Goal: Task Accomplishment & Management: Complete application form

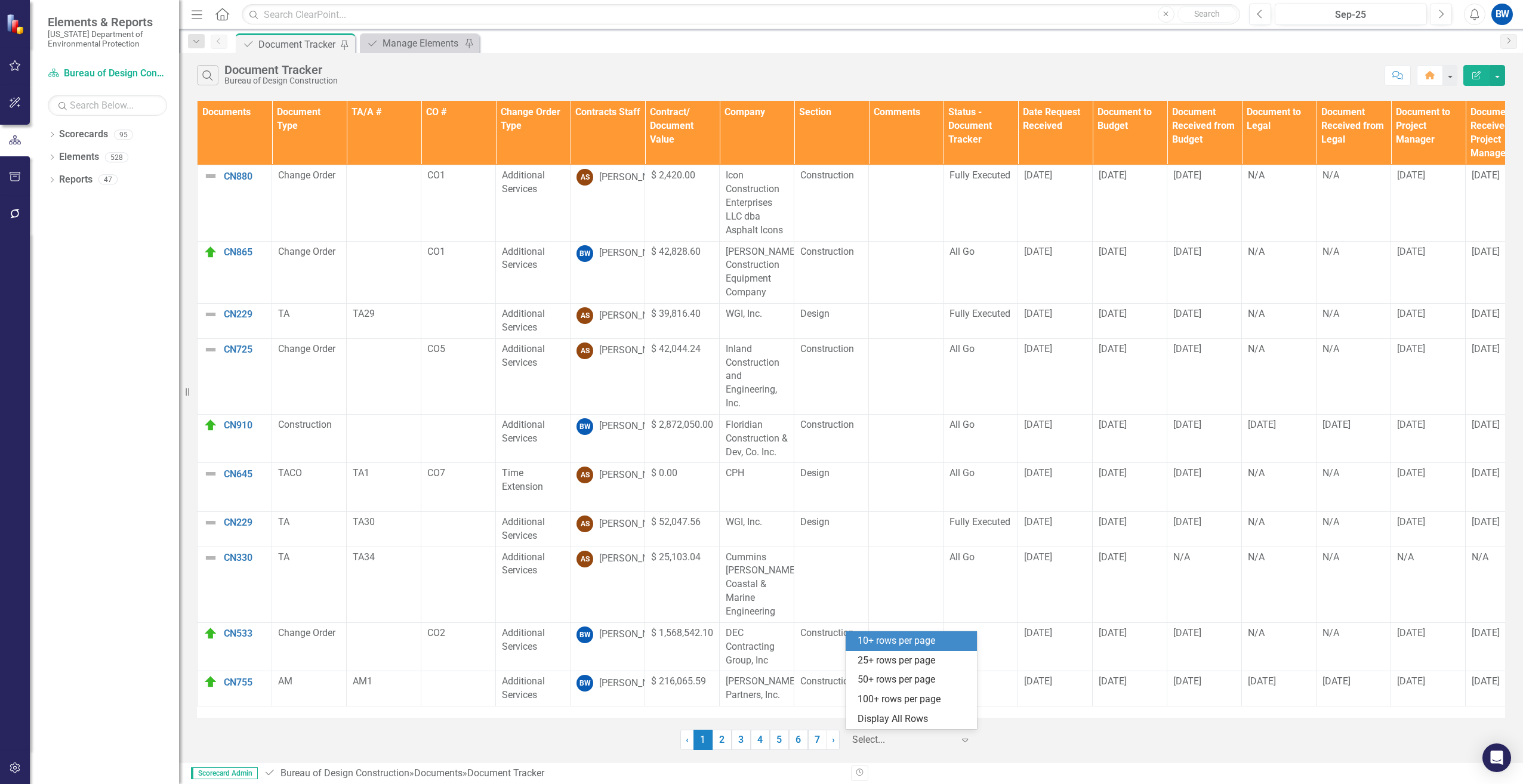
click at [901, 743] on div at bounding box center [903, 740] width 102 height 16
click at [895, 694] on div "100+ rows per page" at bounding box center [914, 699] width 112 height 14
click at [585, 126] on th "Contracts Staff" at bounding box center [608, 133] width 74 height 64
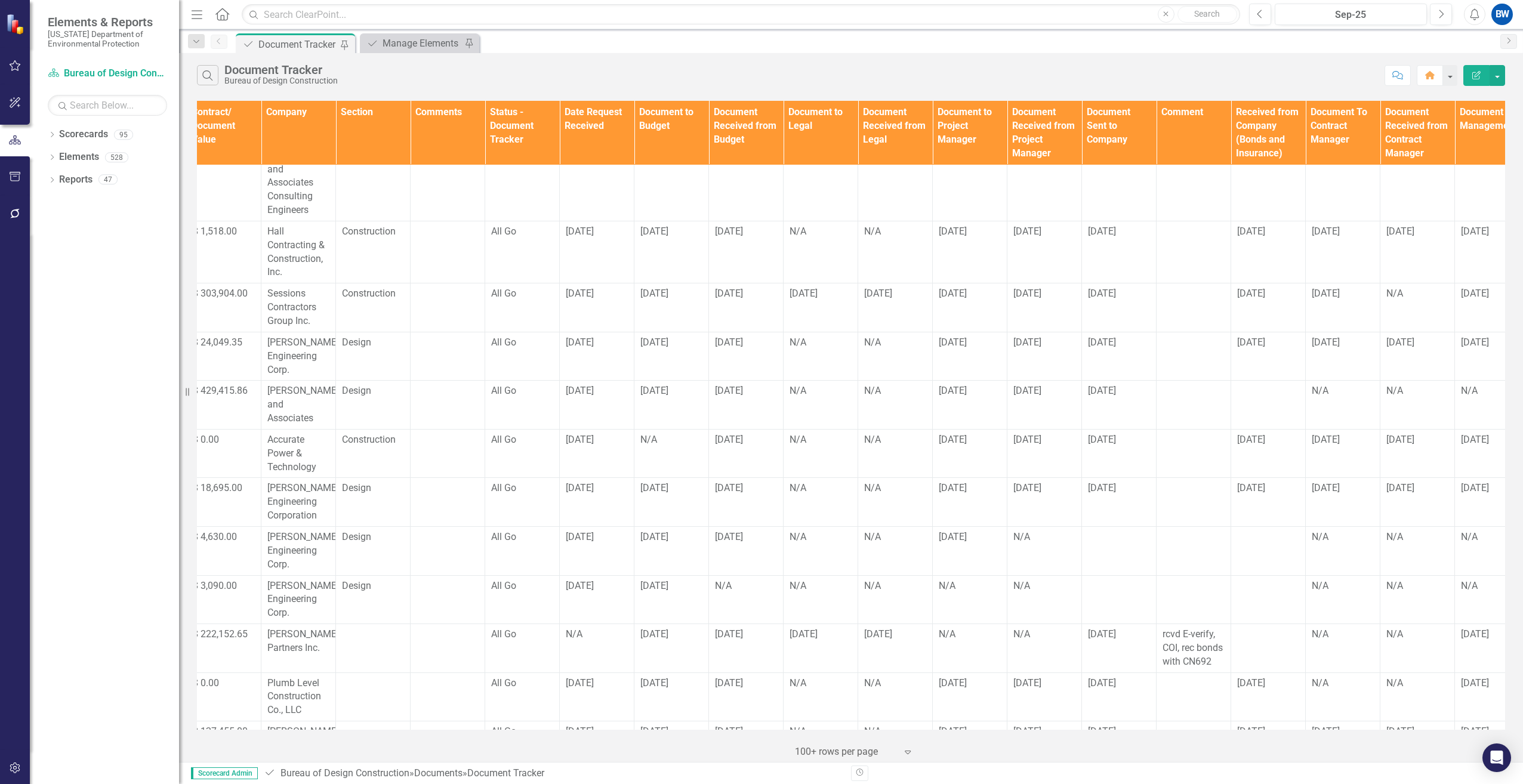
scroll to position [299, 478]
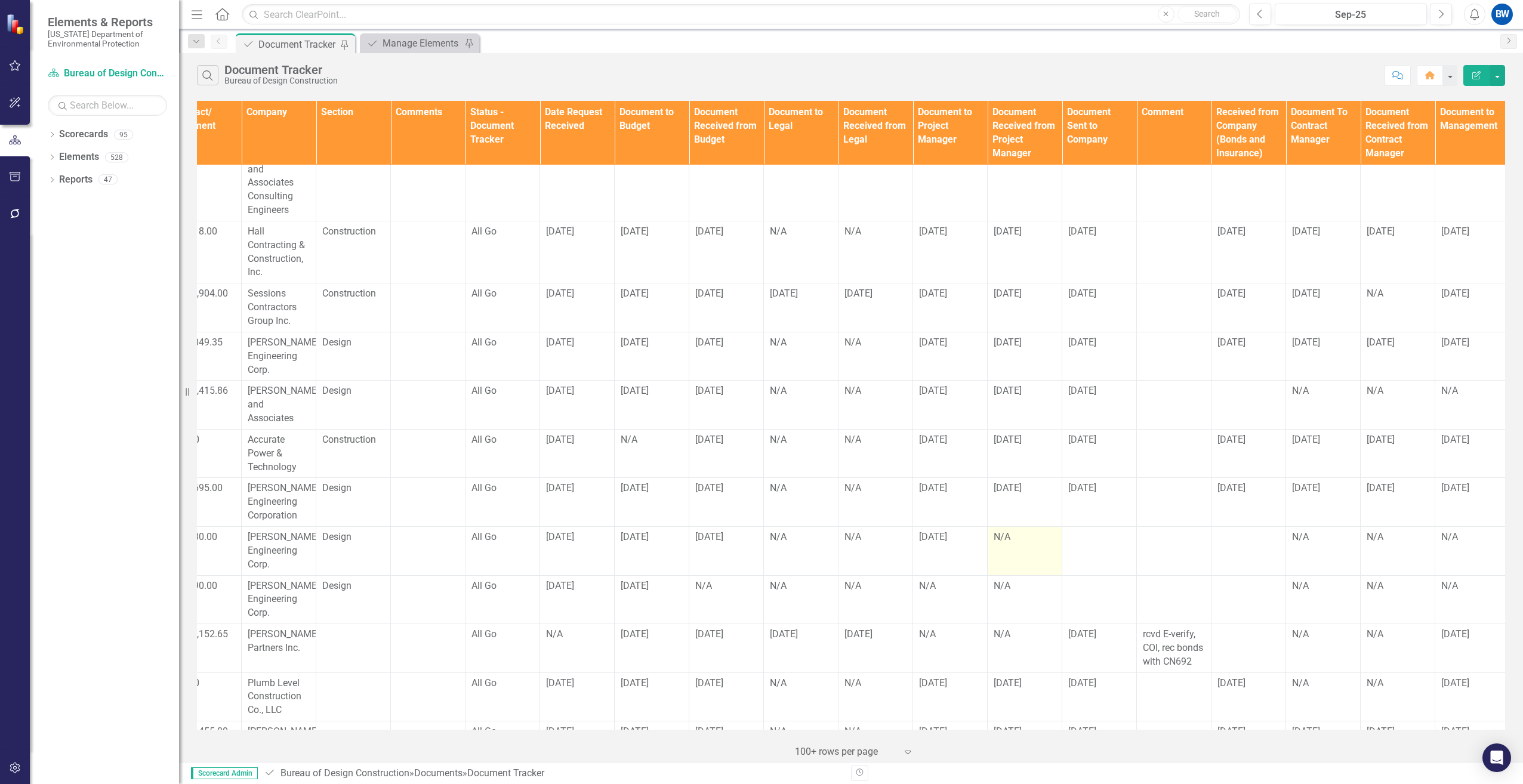
click at [1008, 530] on div "N/A" at bounding box center [1024, 537] width 62 height 14
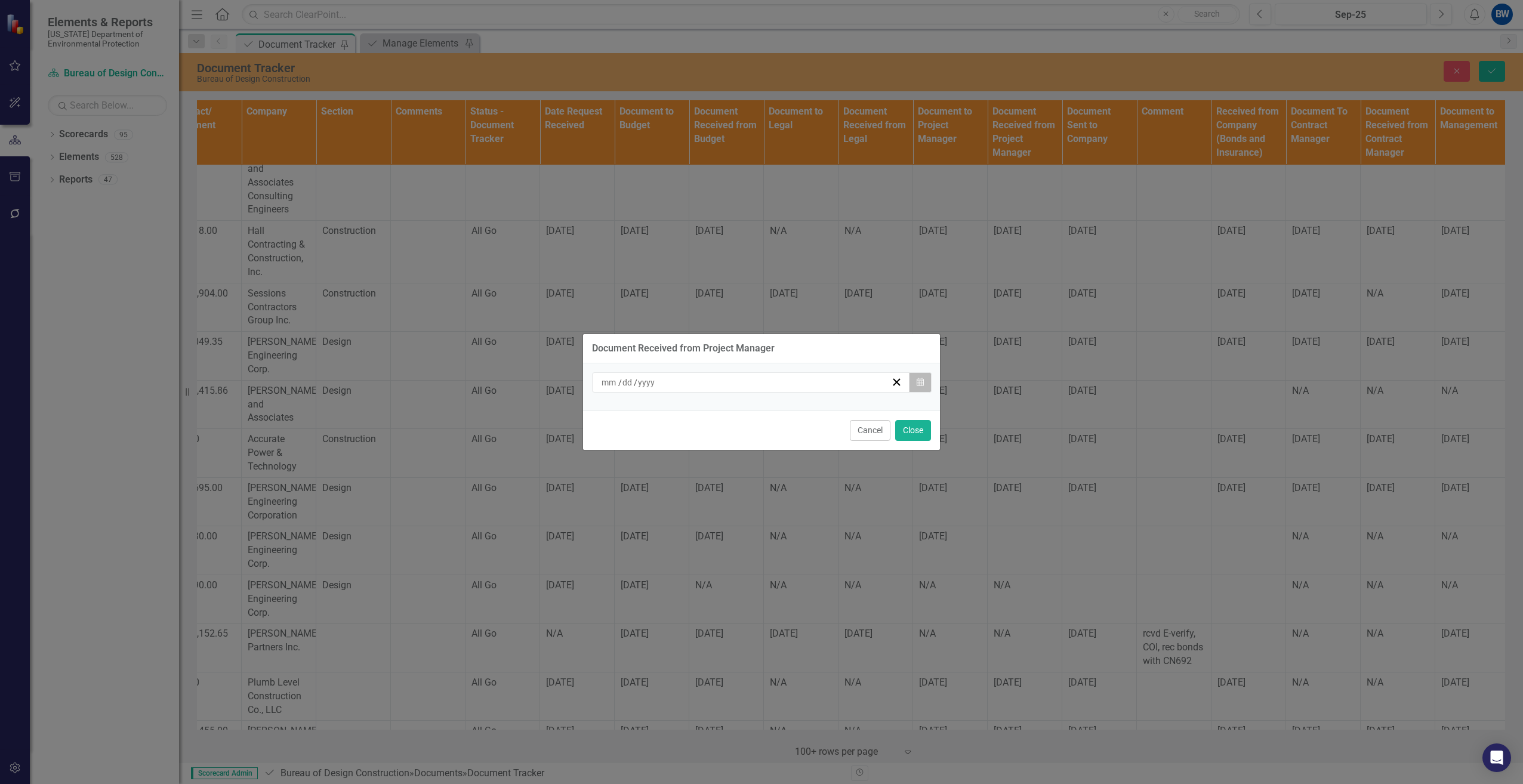
click at [923, 380] on icon "Calendar" at bounding box center [920, 383] width 7 height 8
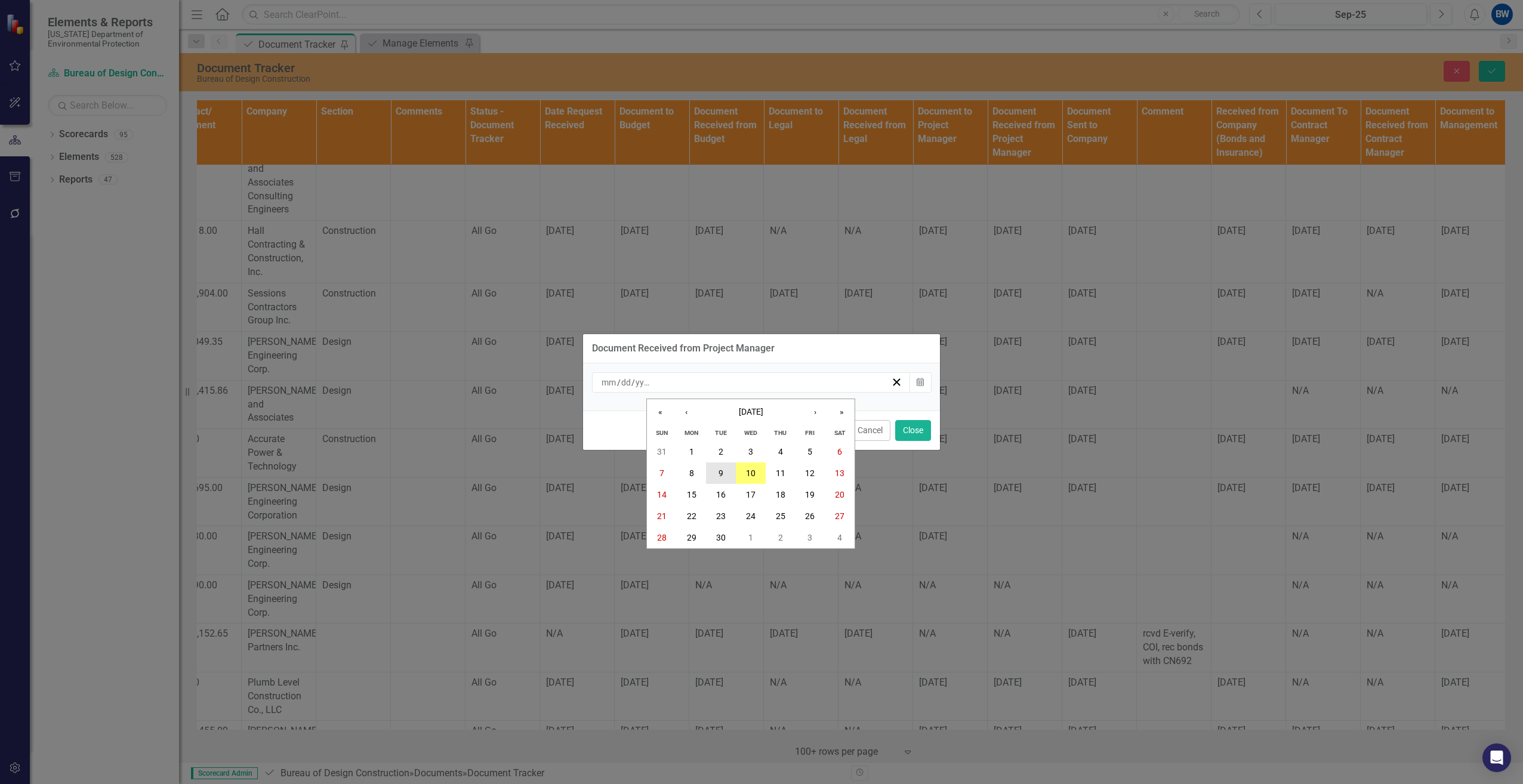
click at [719, 472] on abbr "9" at bounding box center [721, 473] width 5 height 10
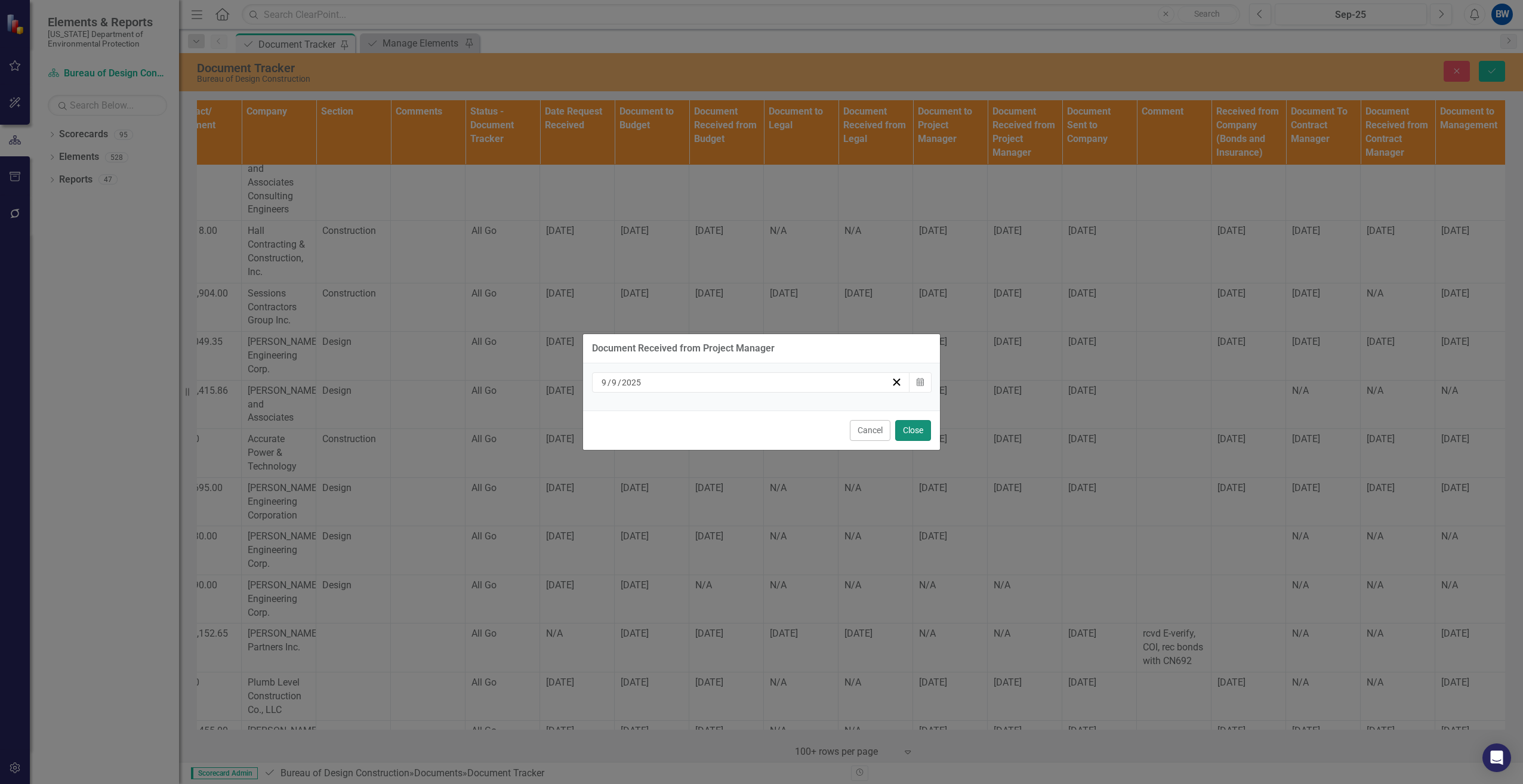
click at [906, 426] on button "Close" at bounding box center [913, 430] width 36 height 21
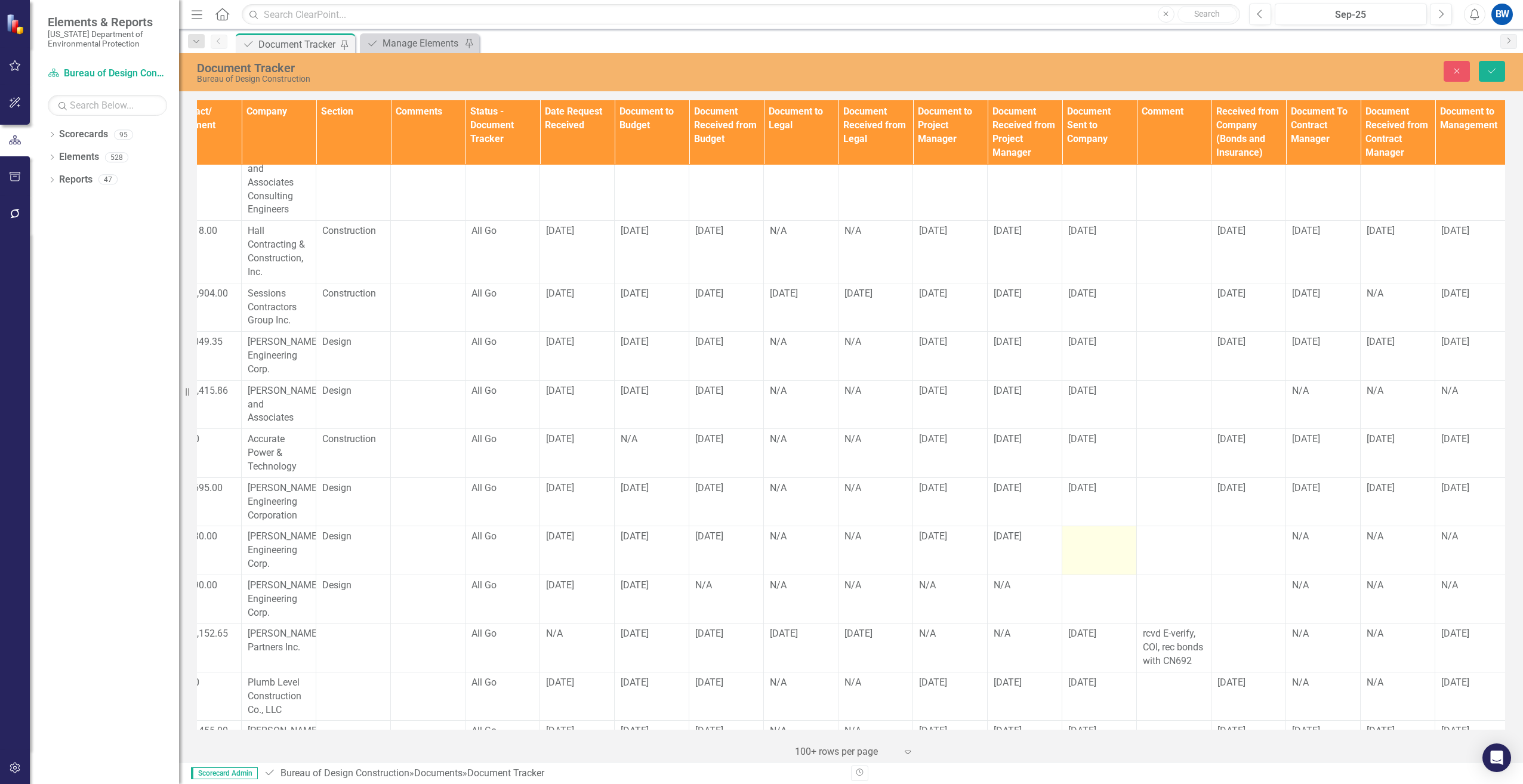
click at [1086, 526] on td at bounding box center [1099, 550] width 74 height 49
click at [1086, 530] on input "text" at bounding box center [1099, 541] width 62 height 22
type input "[DATE]"
click at [1253, 526] on td at bounding box center [1249, 550] width 74 height 49
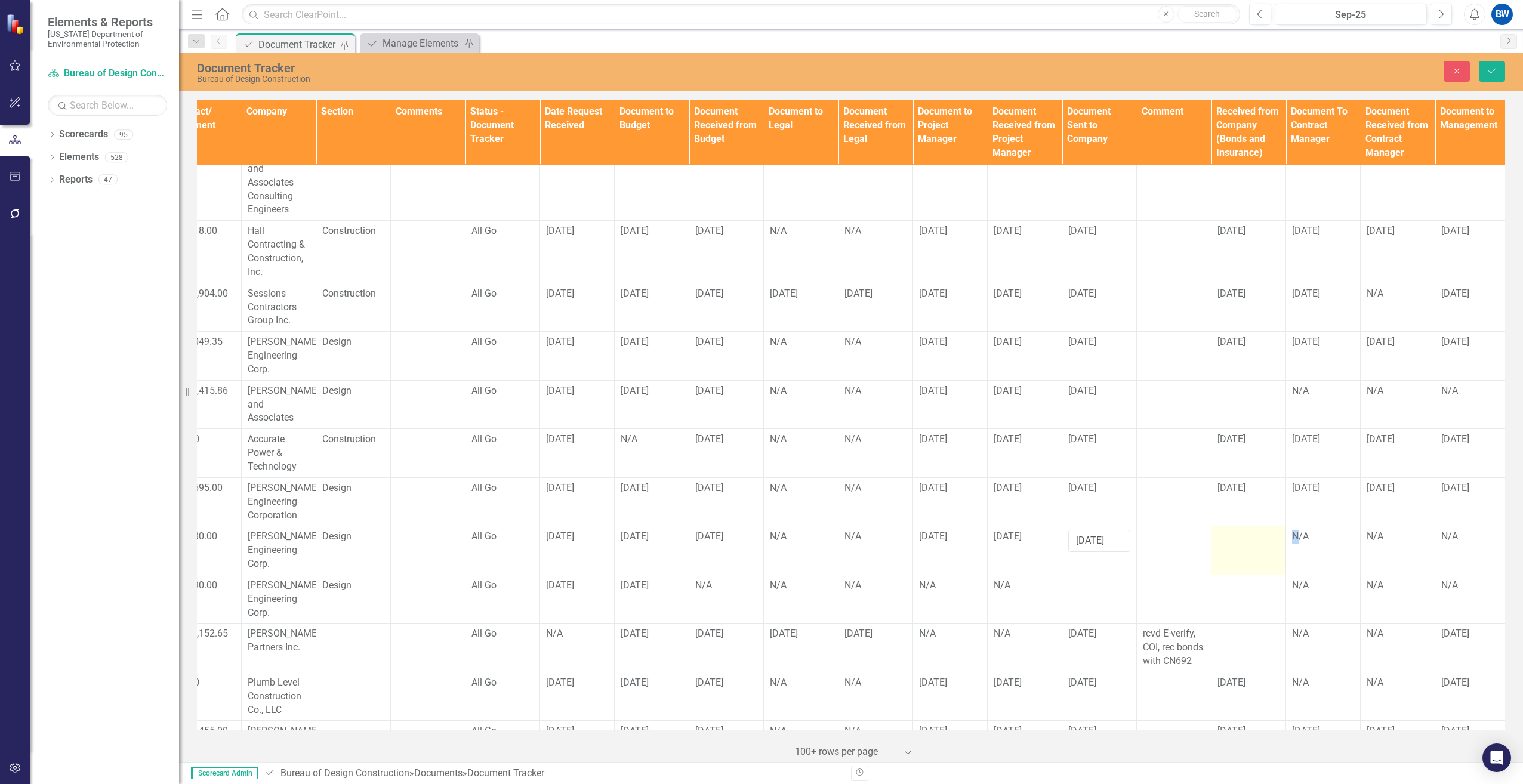
click at [1253, 526] on td at bounding box center [1249, 550] width 74 height 49
drag, startPoint x: 1253, startPoint y: 518, endPoint x: 1240, endPoint y: 512, distance: 14.3
click at [1240, 530] on input "text" at bounding box center [1248, 541] width 62 height 22
type input "[DATE]"
click at [1300, 530] on div "N/A" at bounding box center [1323, 536] width 62 height 14
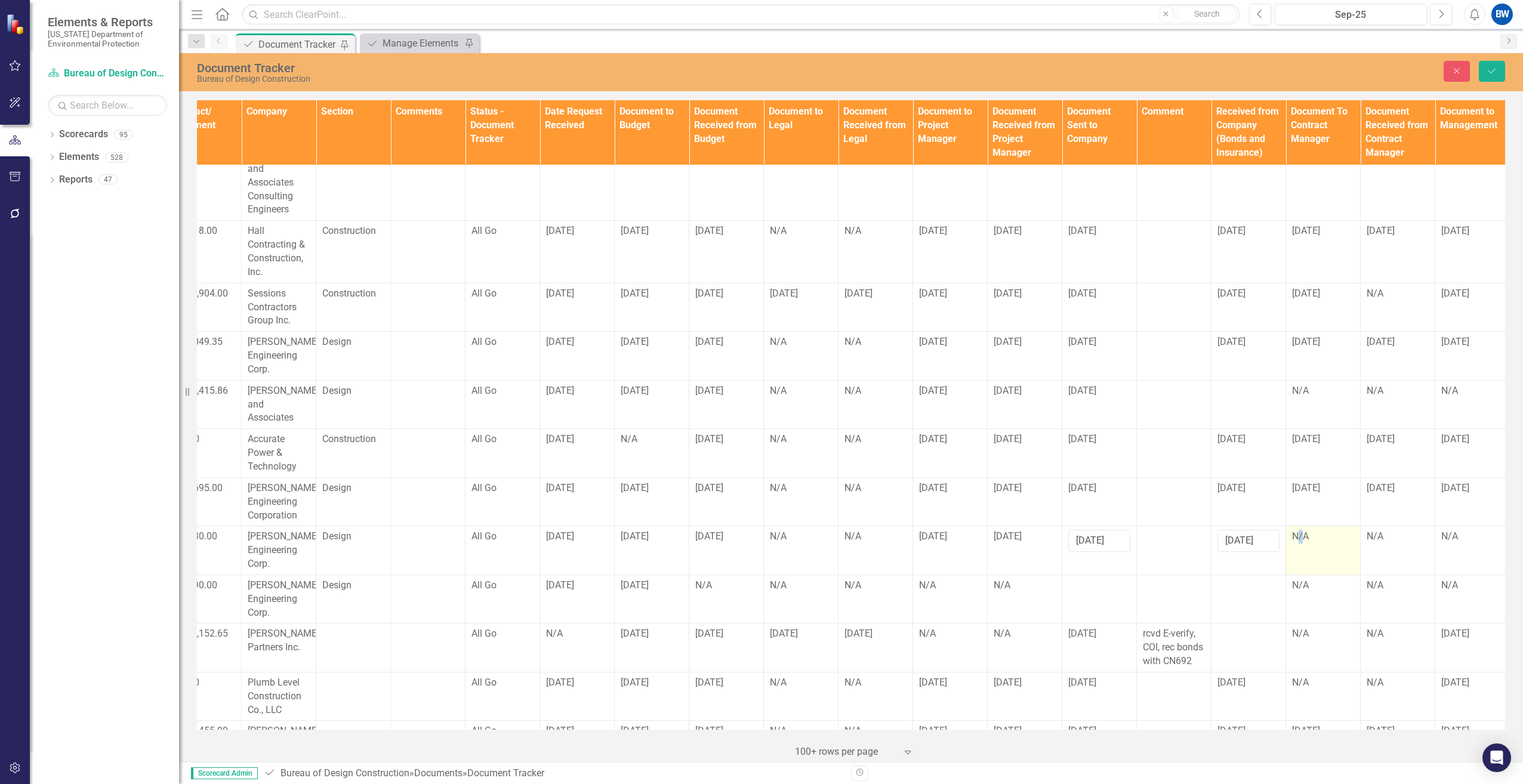
click at [1300, 530] on div "N/A" at bounding box center [1323, 536] width 62 height 14
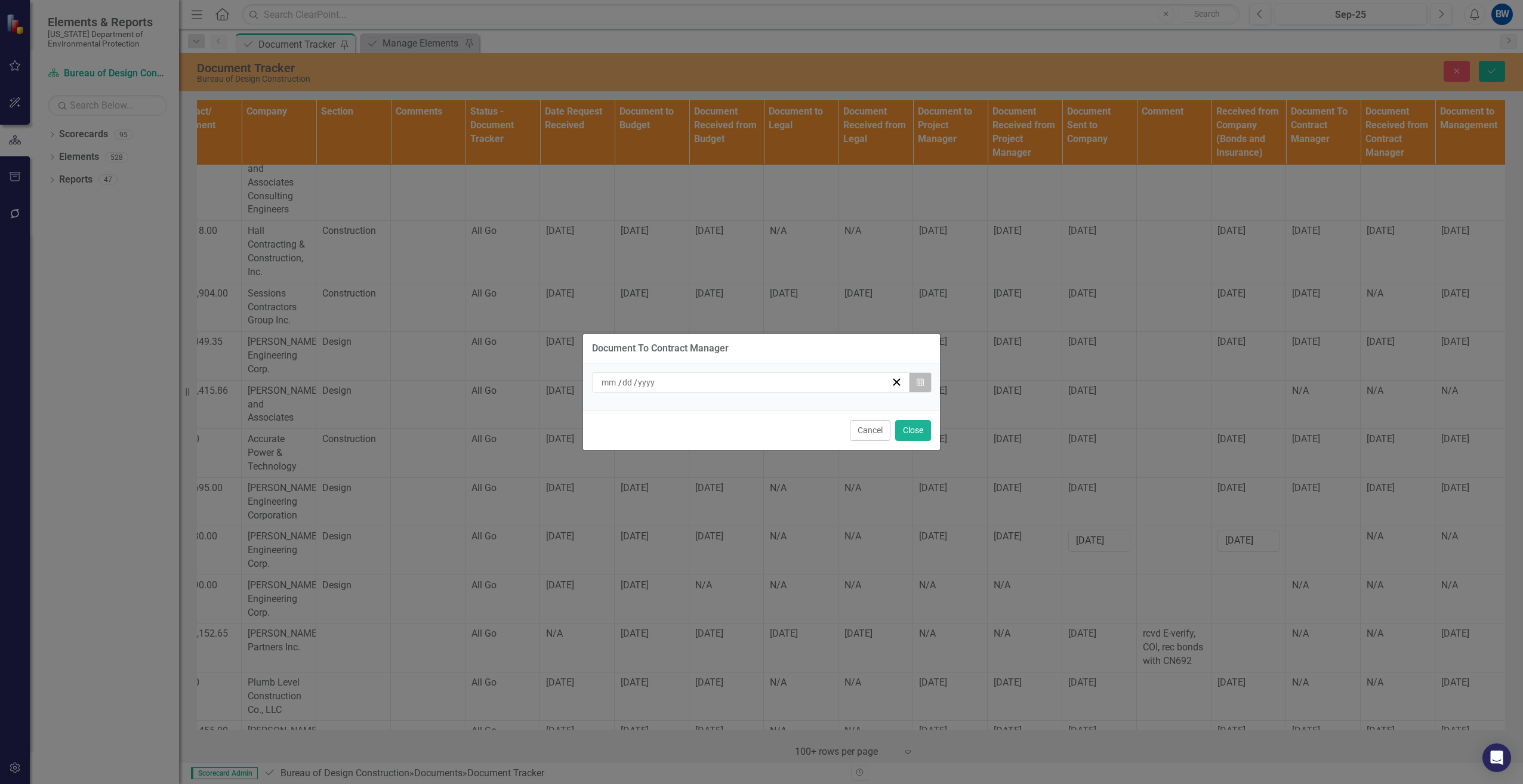
click at [914, 381] on button "Calendar" at bounding box center [920, 383] width 23 height 20
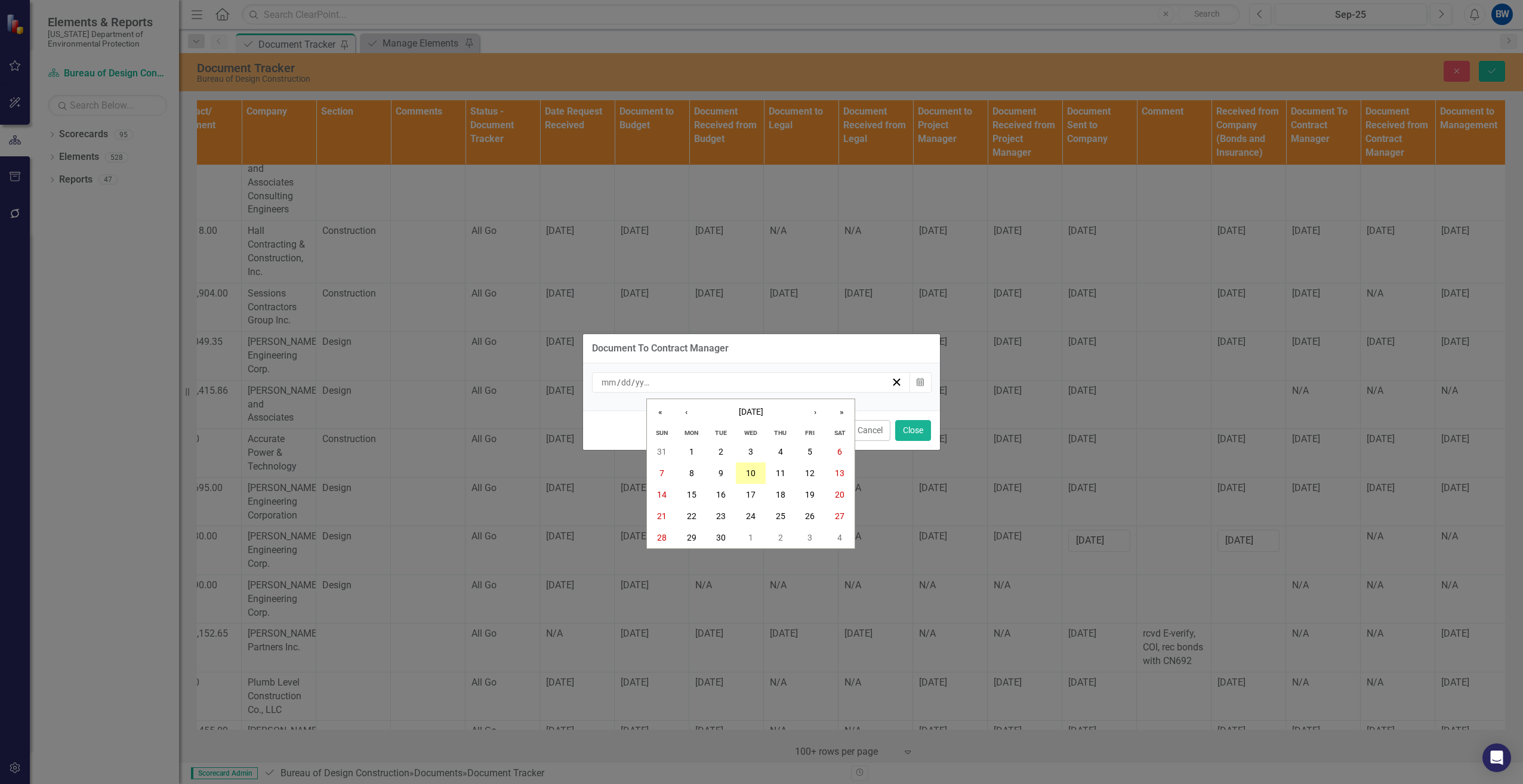
click at [745, 469] on button "10" at bounding box center [751, 473] width 30 height 22
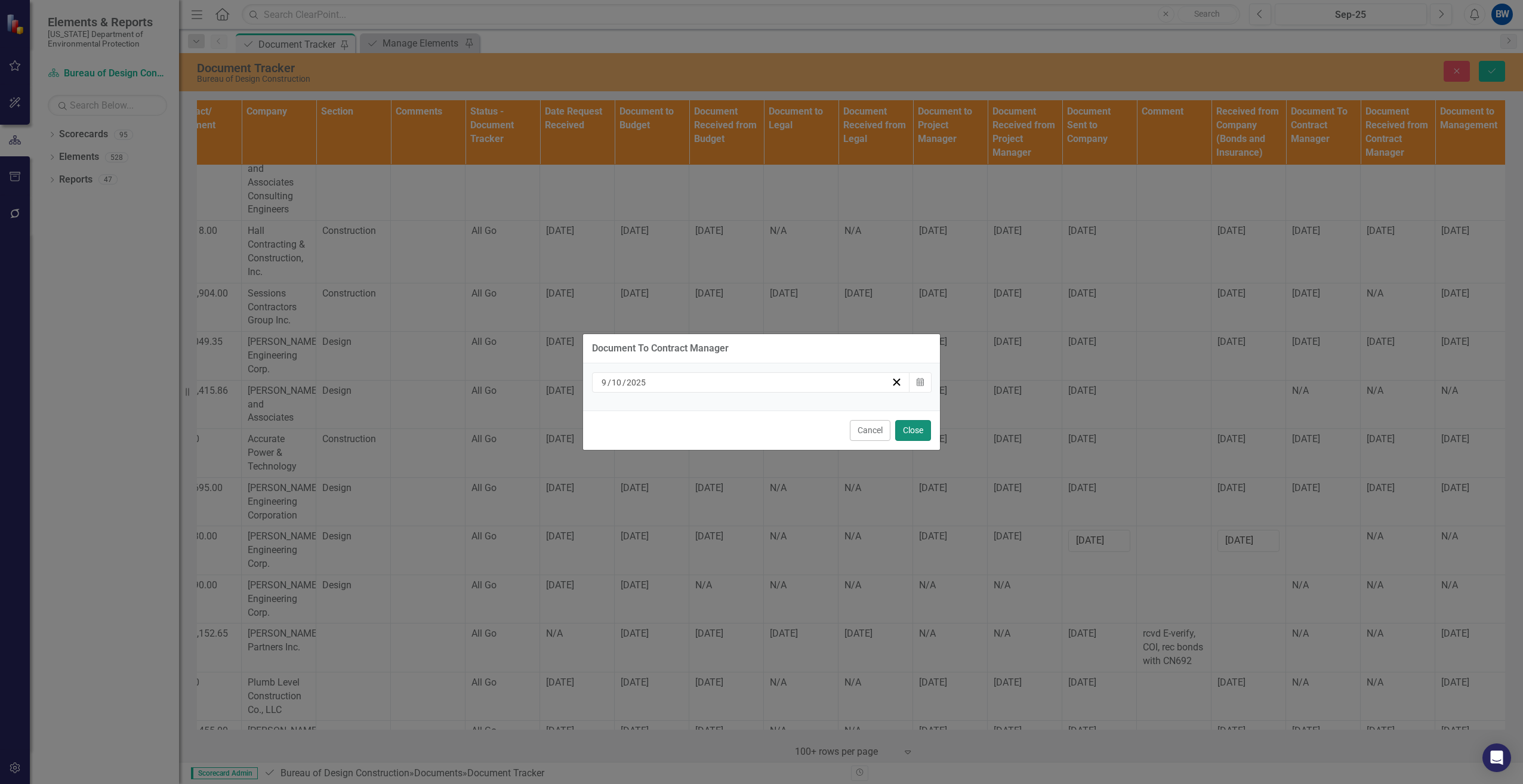
click at [905, 425] on button "Close" at bounding box center [913, 430] width 36 height 21
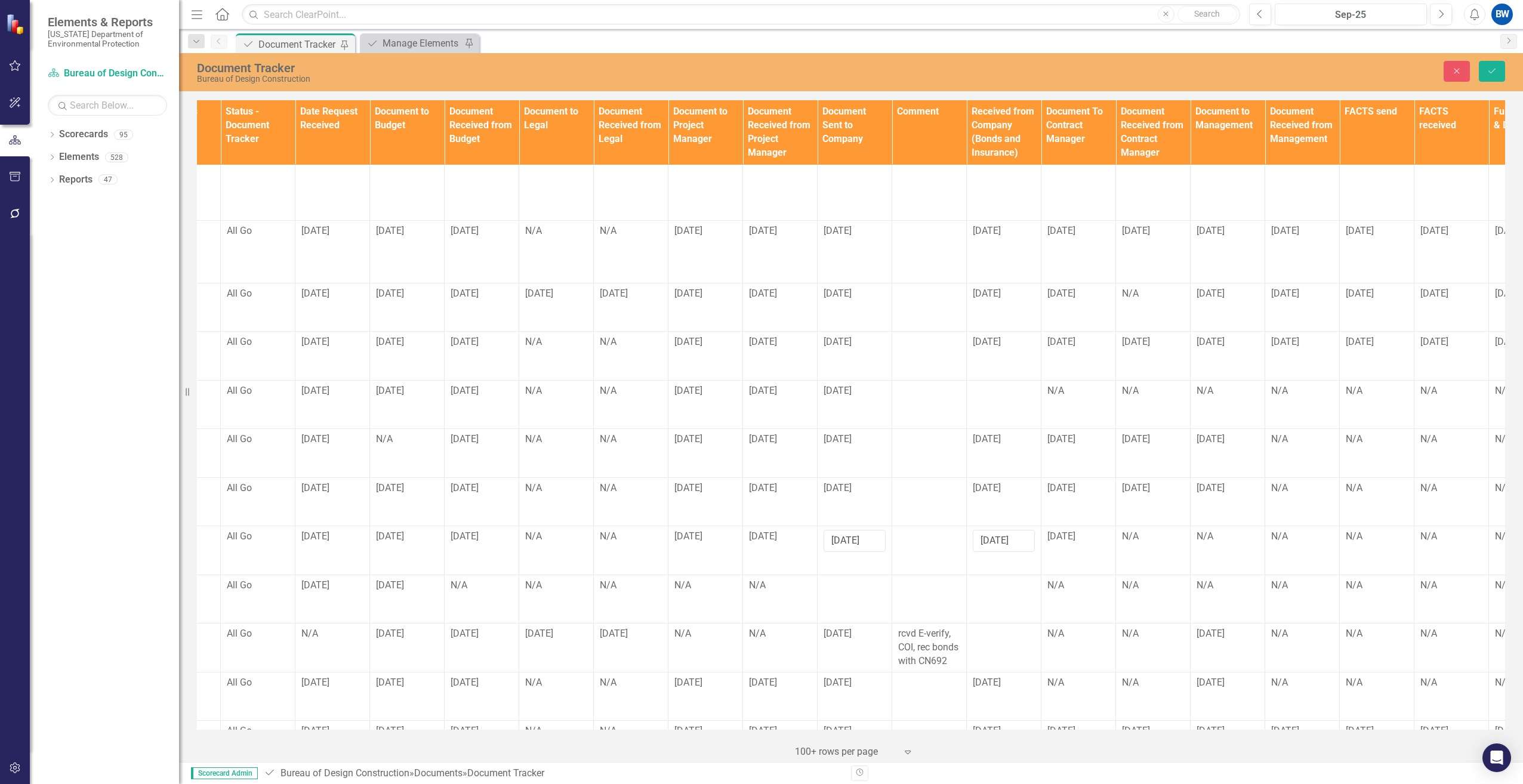
scroll to position [299, 723]
click at [1135, 530] on div "N/A" at bounding box center [1152, 536] width 62 height 14
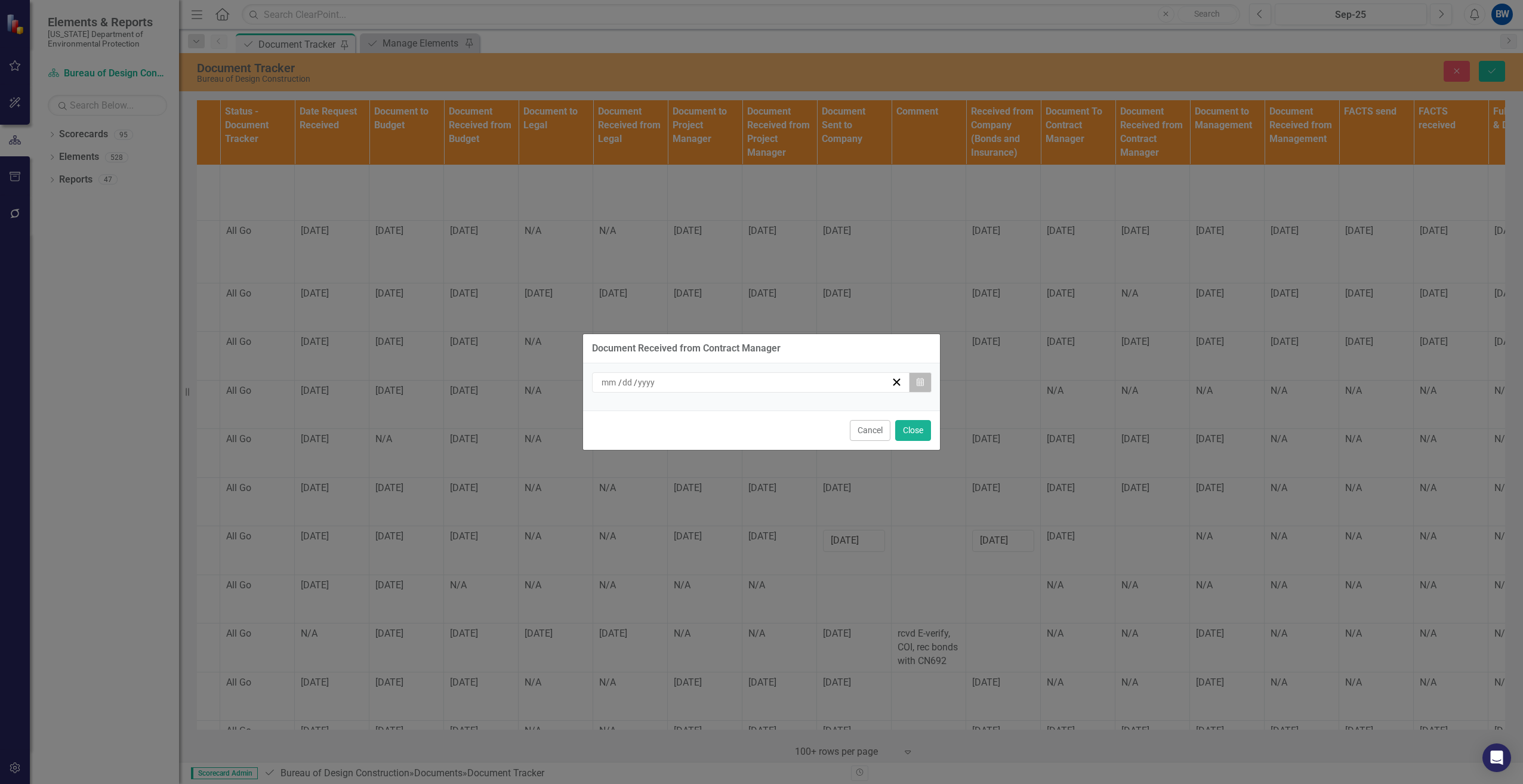
click at [919, 377] on button "Calendar" at bounding box center [920, 383] width 23 height 20
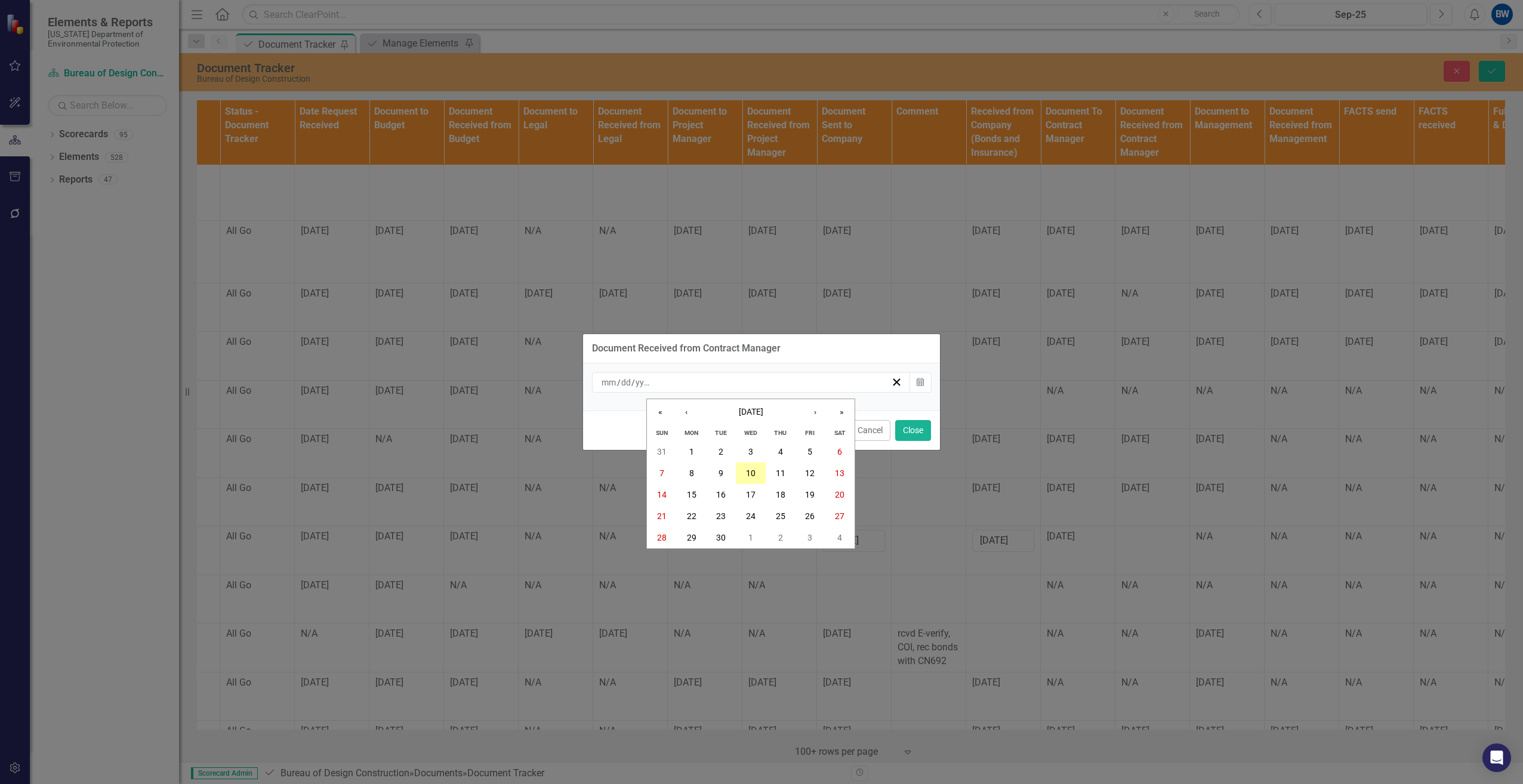
click at [755, 477] on abbr "10" at bounding box center [751, 473] width 10 height 10
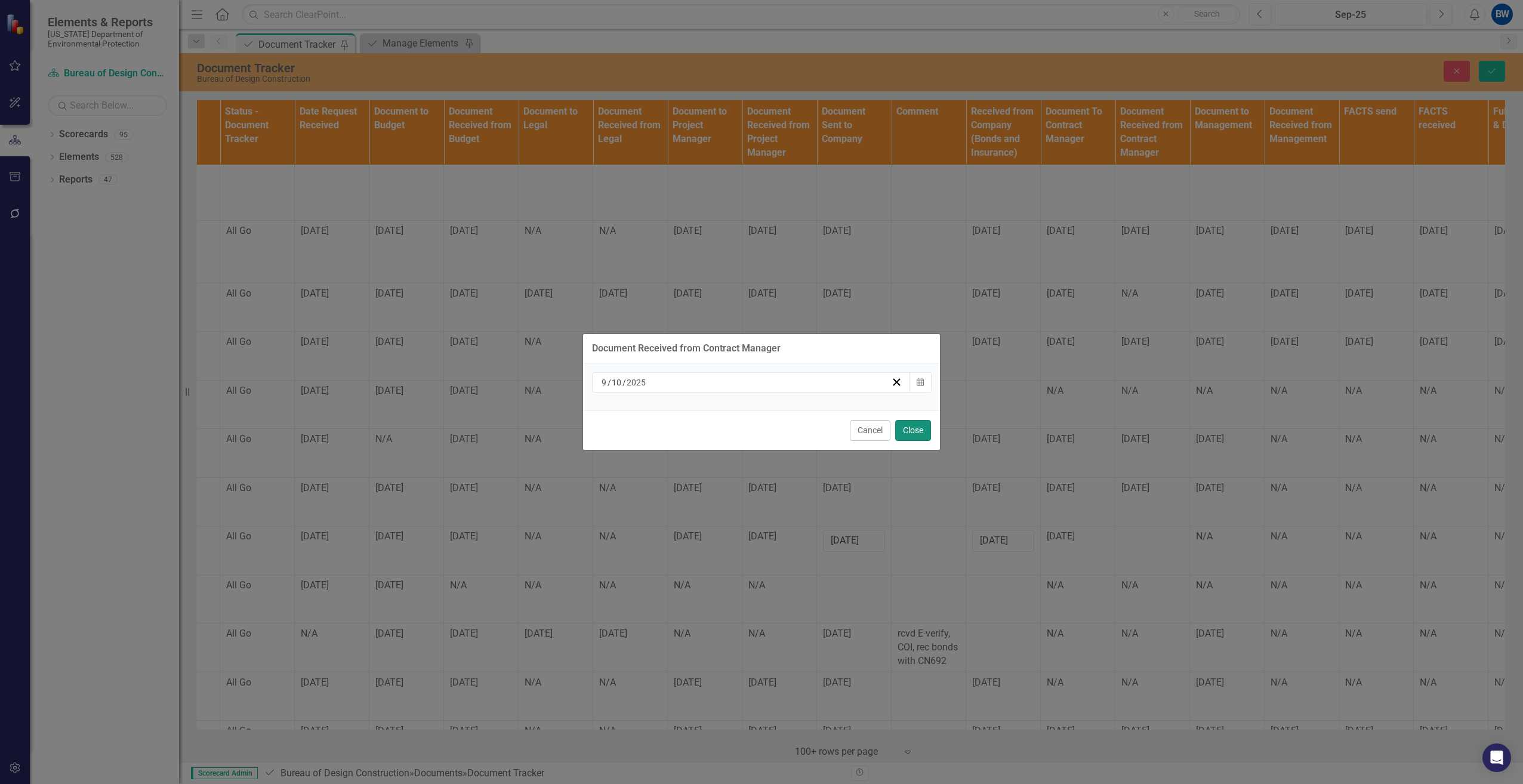
click at [919, 433] on button "Close" at bounding box center [913, 430] width 36 height 21
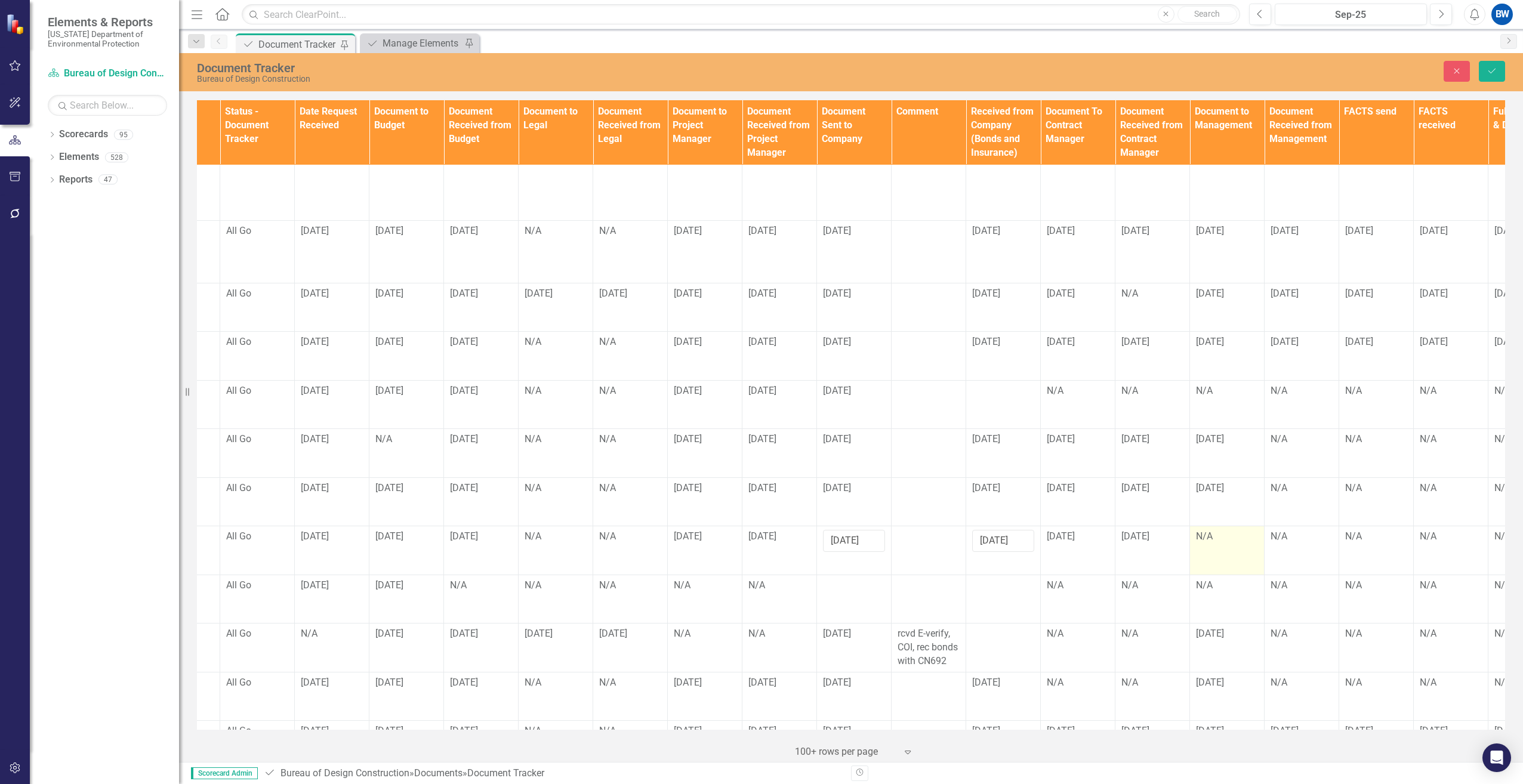
click at [1224, 530] on div "N/A" at bounding box center [1227, 536] width 62 height 14
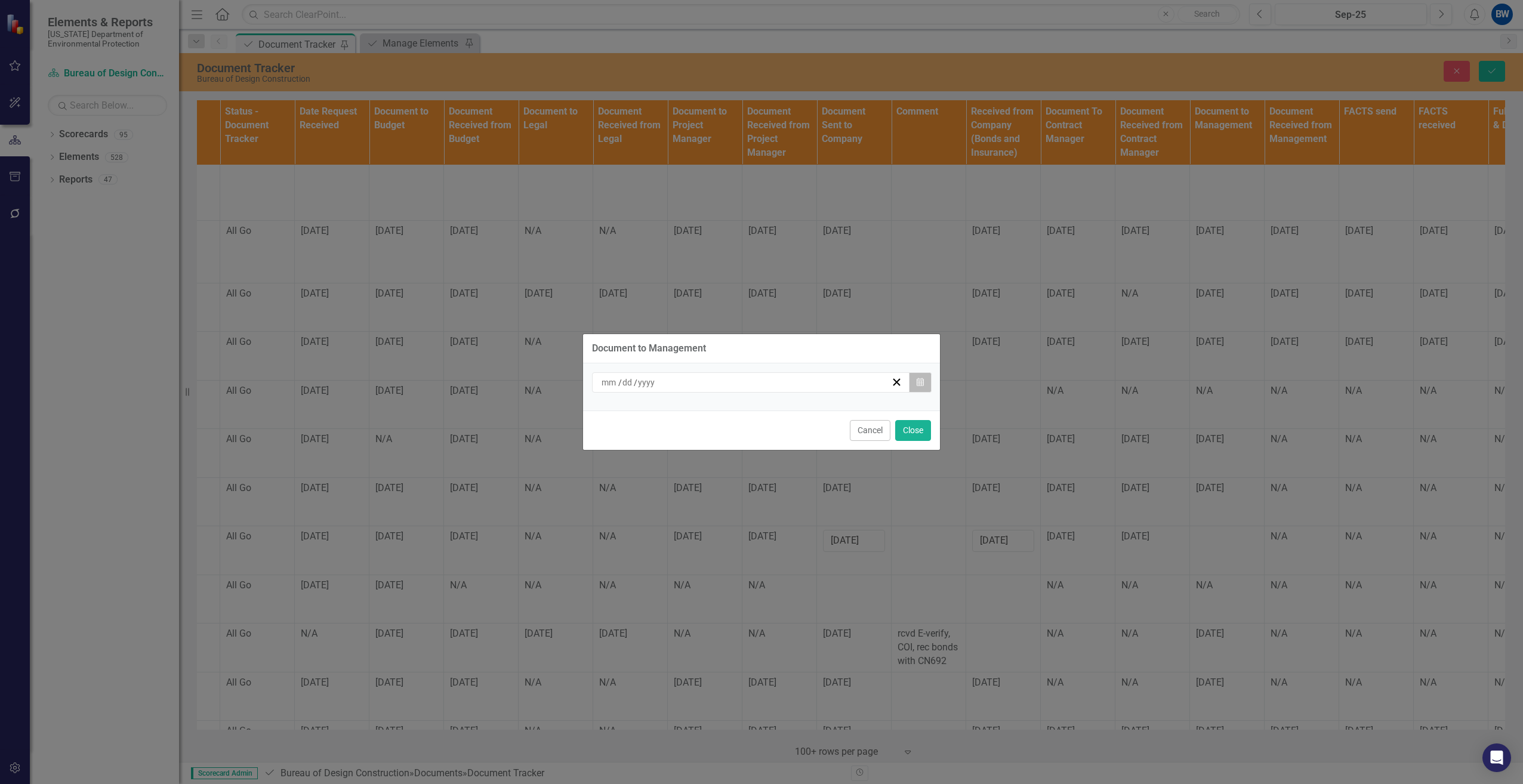
click at [920, 380] on icon "Calendar" at bounding box center [920, 383] width 7 height 8
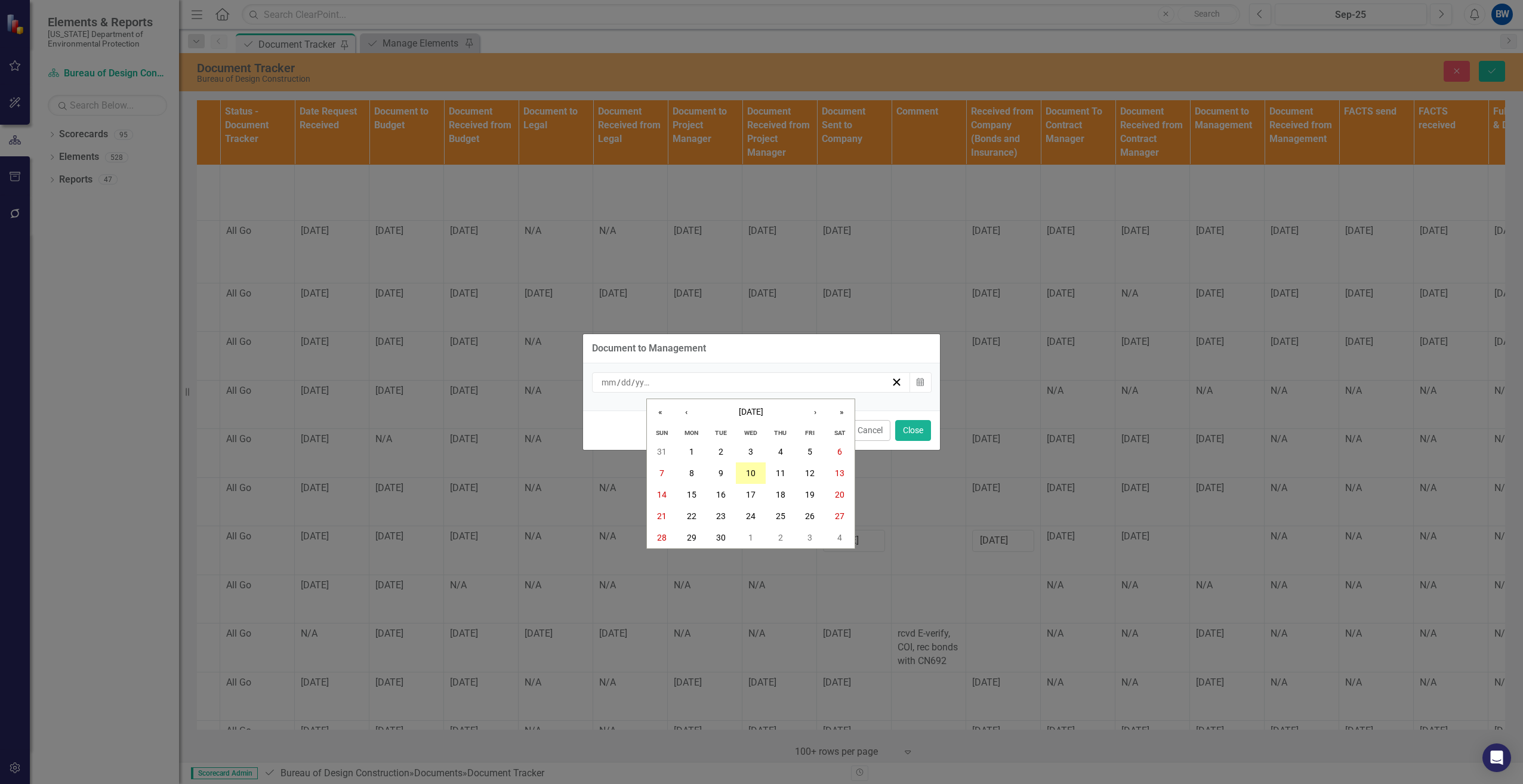
click at [746, 470] on button "10" at bounding box center [751, 473] width 30 height 22
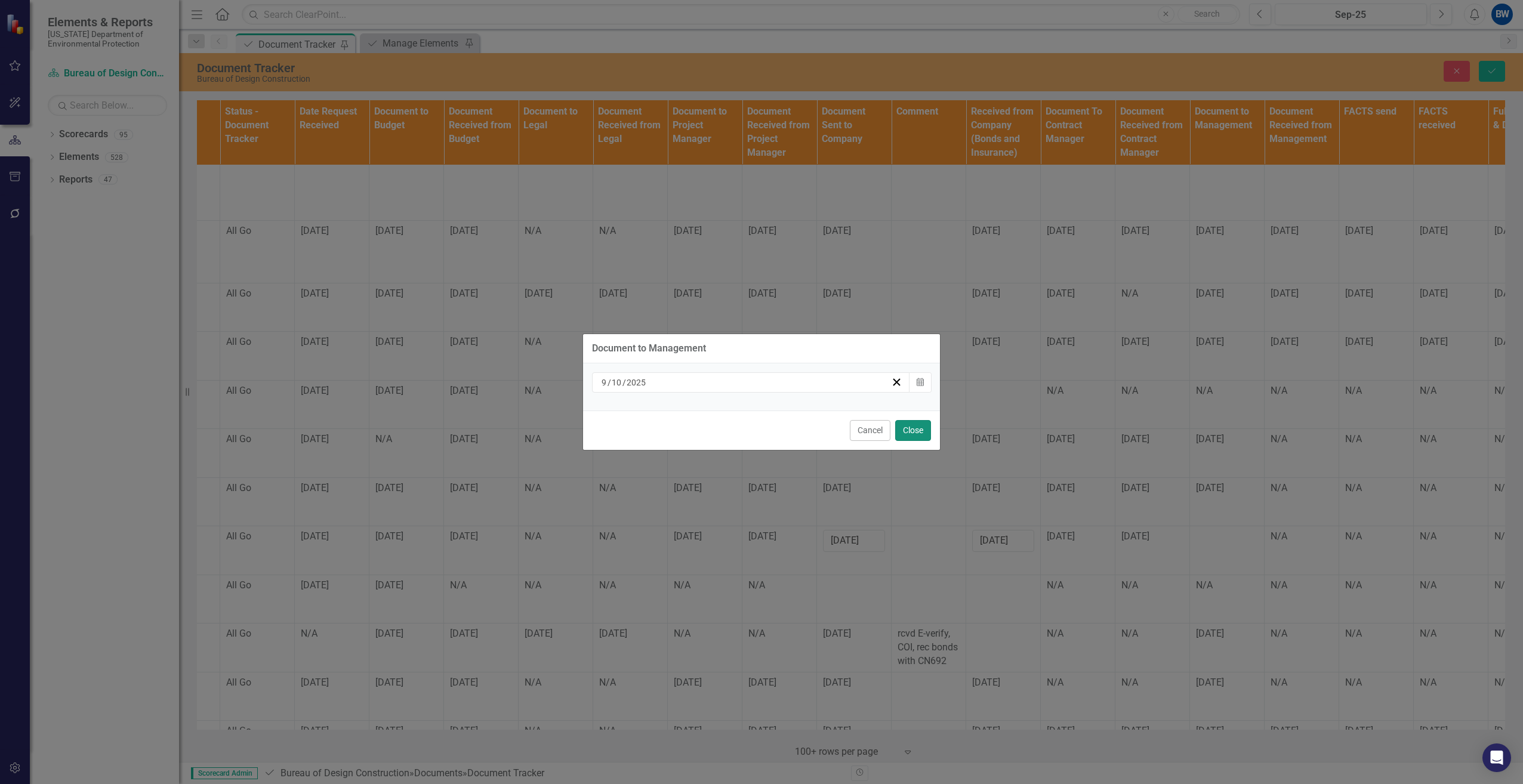
click at [911, 433] on button "Close" at bounding box center [913, 430] width 36 height 21
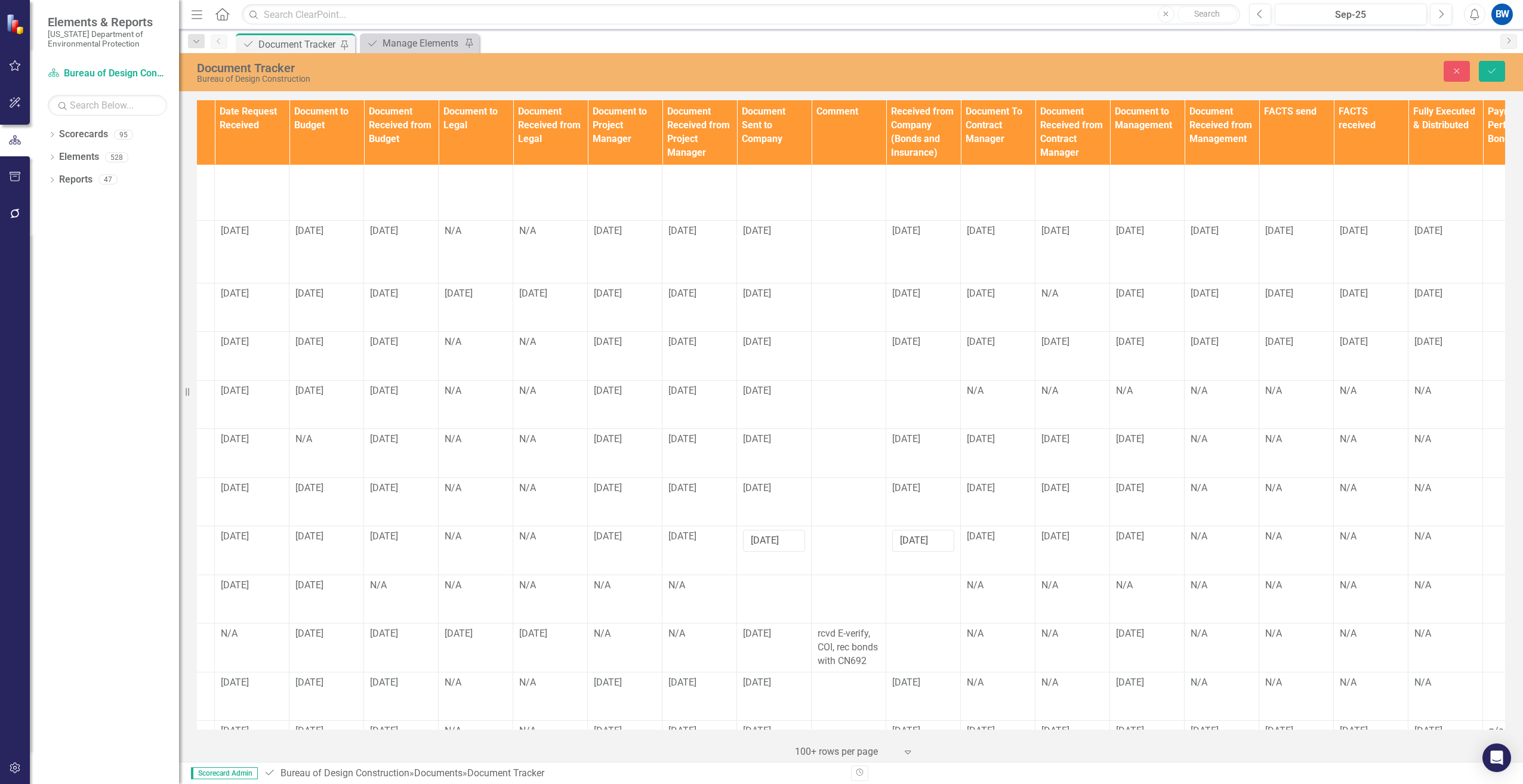
scroll to position [299, 865]
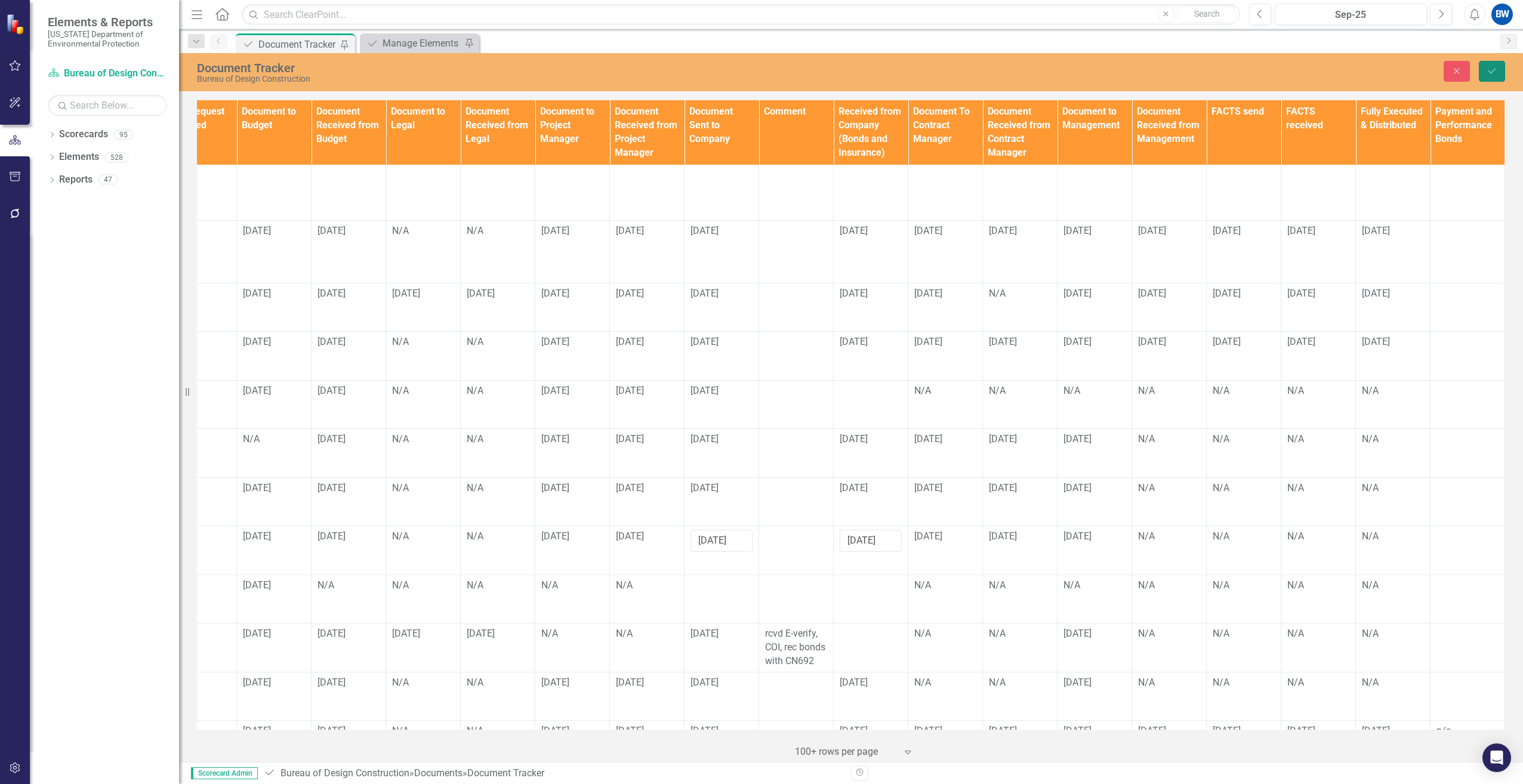
click at [1488, 70] on icon "Save" at bounding box center [1492, 71] width 11 height 8
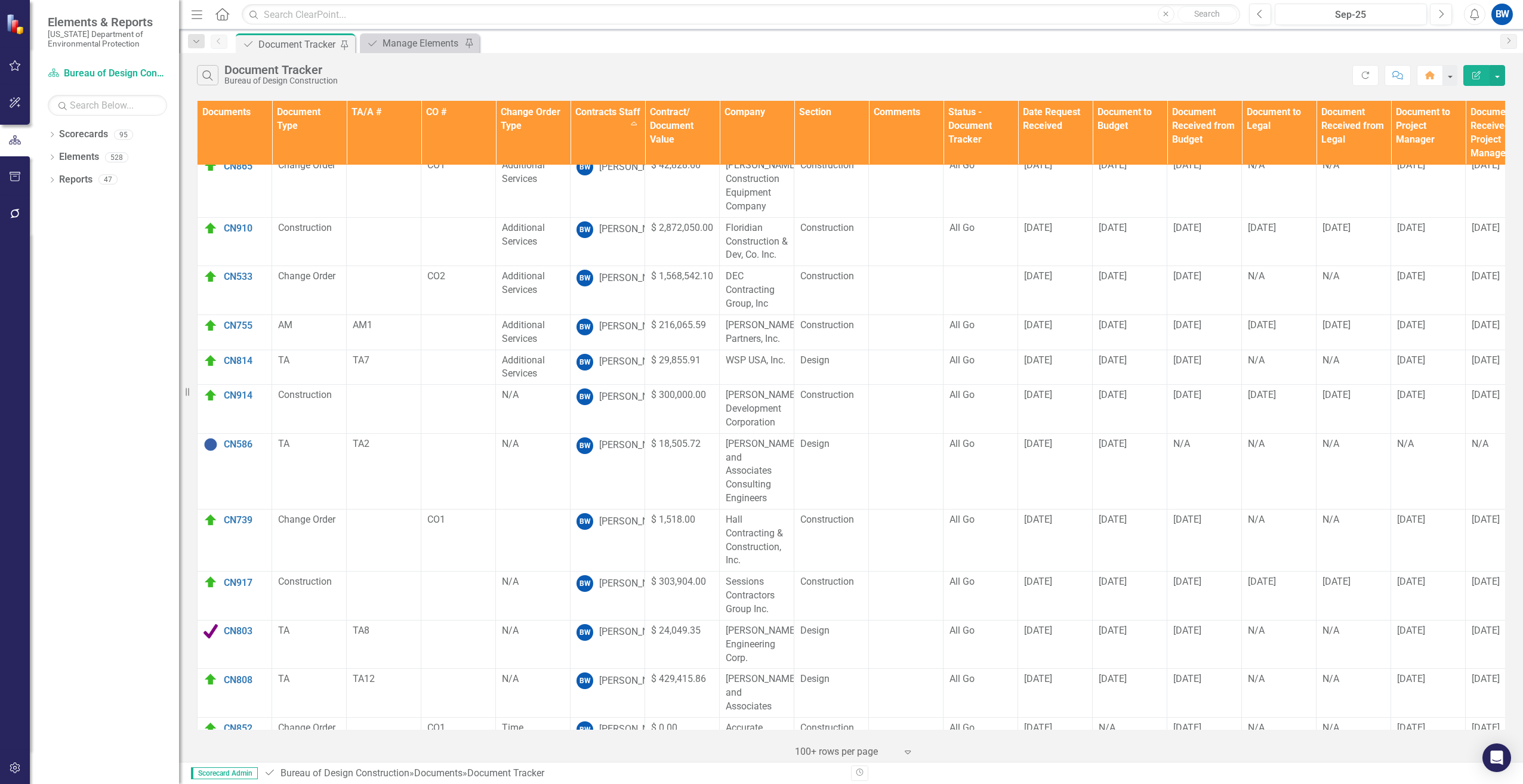
scroll to position [0, 0]
